Goal: Information Seeking & Learning: Learn about a topic

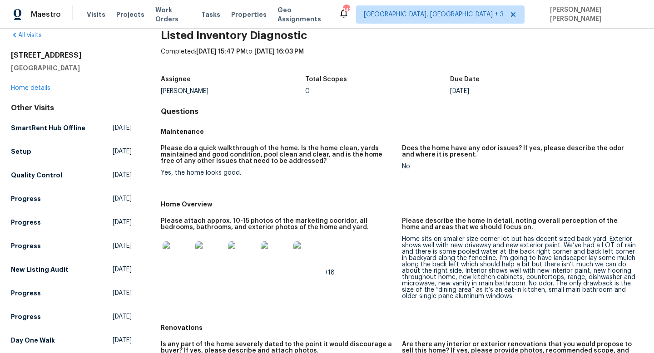
scroll to position [16, 0]
click at [454, 253] on div "Home sits on smaller size corner lot but has decent sized back yard. Exterior s…" at bounding box center [519, 268] width 234 height 64
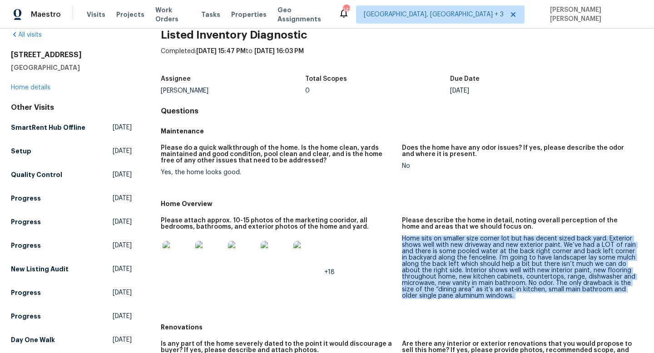
click at [454, 253] on div "Home sits on smaller size corner lot but has decent sized back yard. Exterior s…" at bounding box center [519, 268] width 234 height 64
click at [441, 253] on div "Home sits on smaller size corner lot but has decent sized back yard. Exterior s…" at bounding box center [519, 268] width 234 height 64
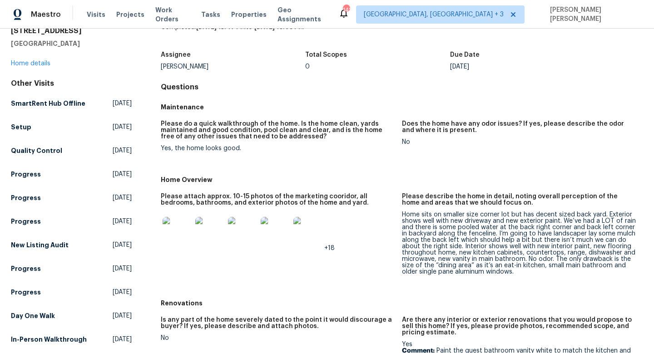
scroll to position [44, 0]
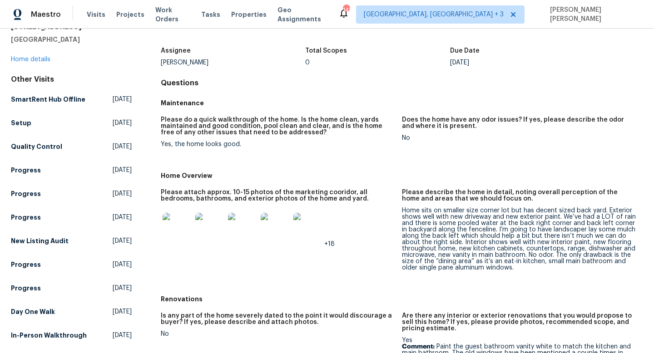
click at [170, 231] on img at bounding box center [176, 227] width 29 height 29
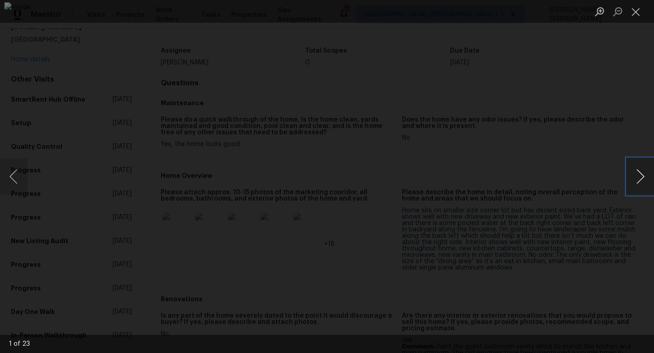
click at [649, 179] on button "Next image" at bounding box center [639, 176] width 27 height 36
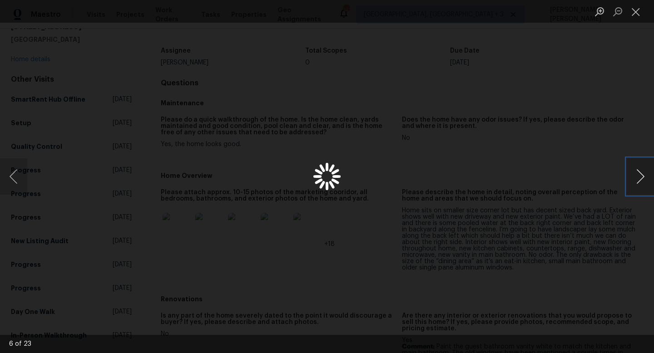
click at [649, 179] on button "Next image" at bounding box center [639, 176] width 27 height 36
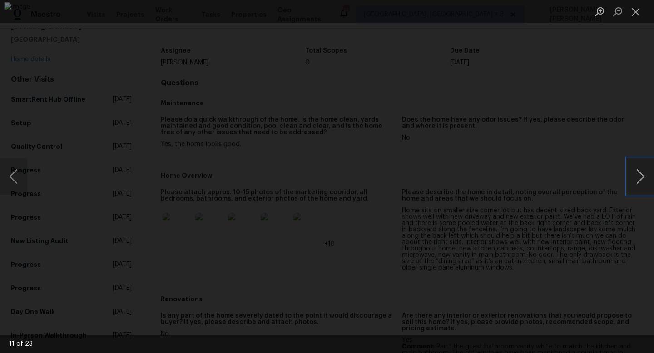
click at [649, 179] on button "Next image" at bounding box center [639, 176] width 27 height 36
click at [0, 186] on button "Previous image" at bounding box center [13, 176] width 27 height 36
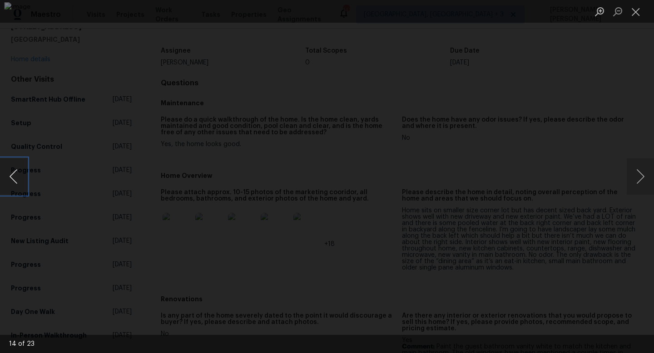
click at [10, 182] on button "Previous image" at bounding box center [13, 176] width 27 height 36
click at [632, 85] on div "Lightbox" at bounding box center [327, 176] width 654 height 353
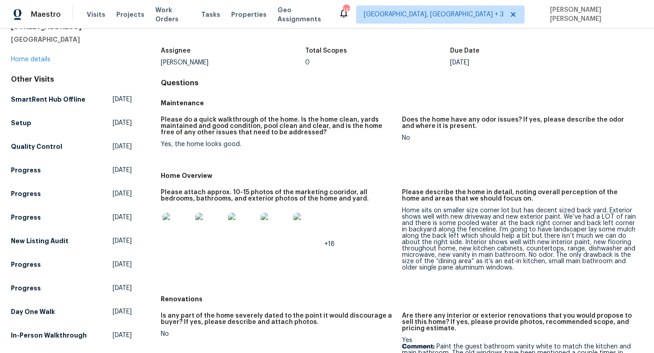
click at [497, 245] on div "Home sits on smaller size corner lot but has decent sized back yard. Exterior s…" at bounding box center [519, 239] width 234 height 64
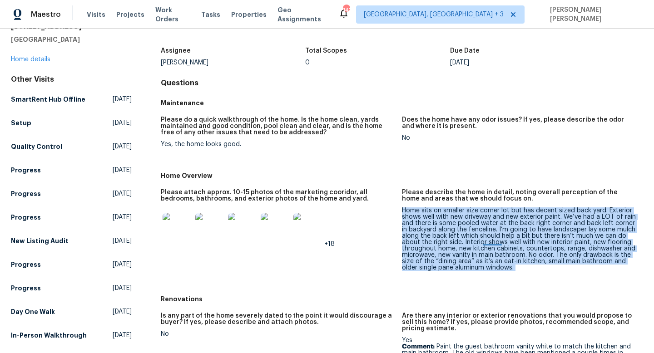
click at [497, 245] on div "Home sits on smaller size corner lot but has decent sized back yard. Exterior s…" at bounding box center [519, 239] width 234 height 64
click at [455, 235] on div "Home sits on smaller size corner lot but has decent sized back yard. Exterior s…" at bounding box center [519, 239] width 234 height 64
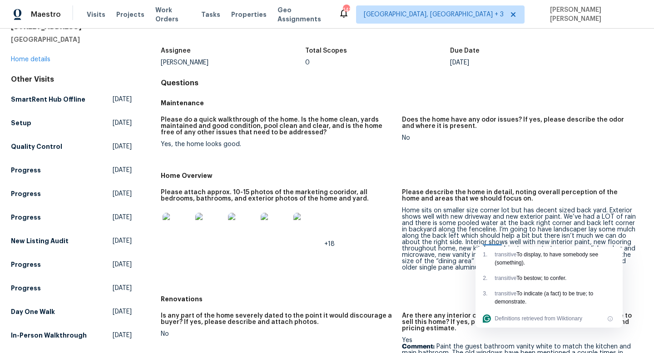
click at [433, 207] on div "Please describe the home in detail, noting overall perception of the home and a…" at bounding box center [519, 198] width 234 height 18
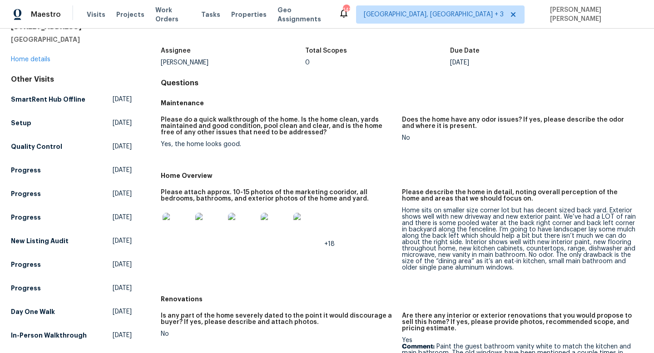
click at [433, 207] on div "Please describe the home in detail, noting overall perception of the home and a…" at bounding box center [519, 198] width 234 height 18
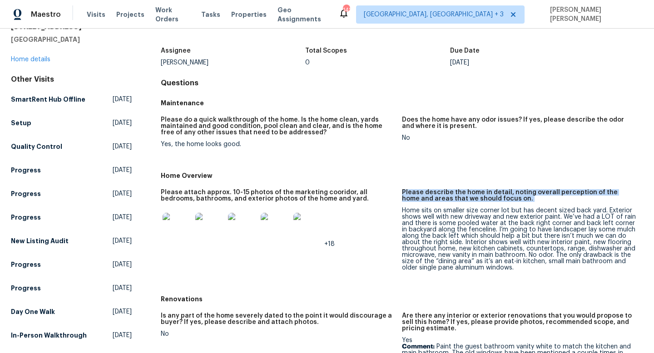
click at [433, 207] on div "Please describe the home in detail, noting overall perception of the home and a…" at bounding box center [519, 198] width 234 height 18
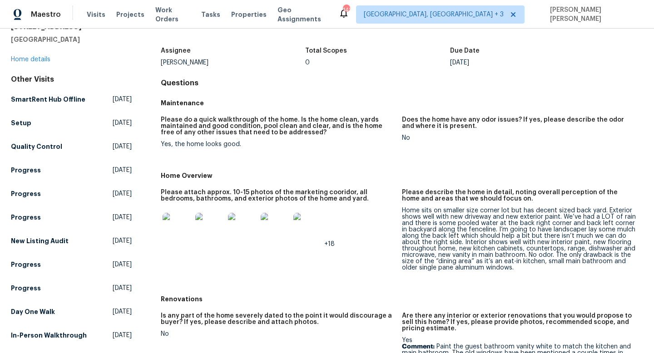
click at [505, 208] on div "Home sits on smaller size corner lot but has decent sized back yard. Exterior s…" at bounding box center [519, 239] width 234 height 64
